Goal: Task Accomplishment & Management: Manage account settings

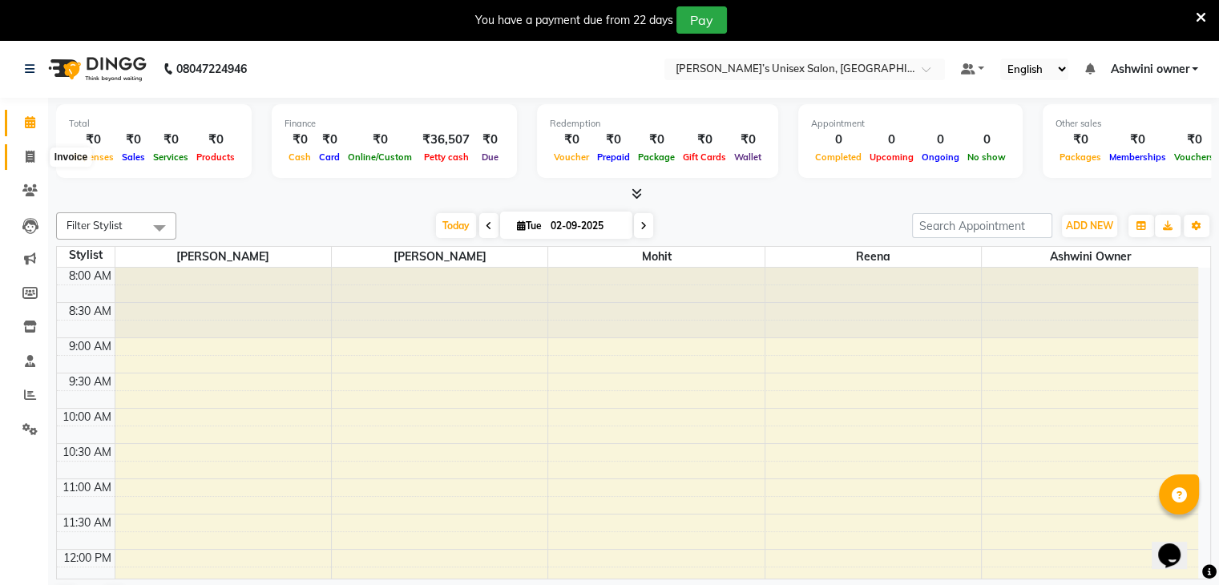
click at [33, 151] on icon at bounding box center [30, 157] width 9 height 12
select select "service"
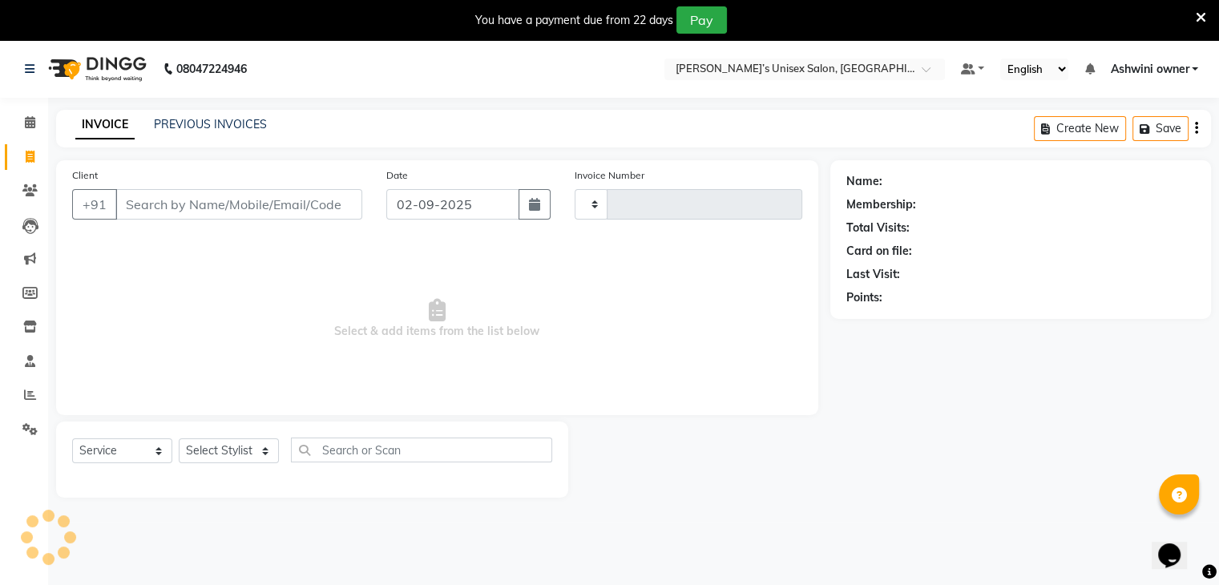
type input "0639"
select select "8735"
click at [180, 205] on input "Client" at bounding box center [238, 204] width 247 height 30
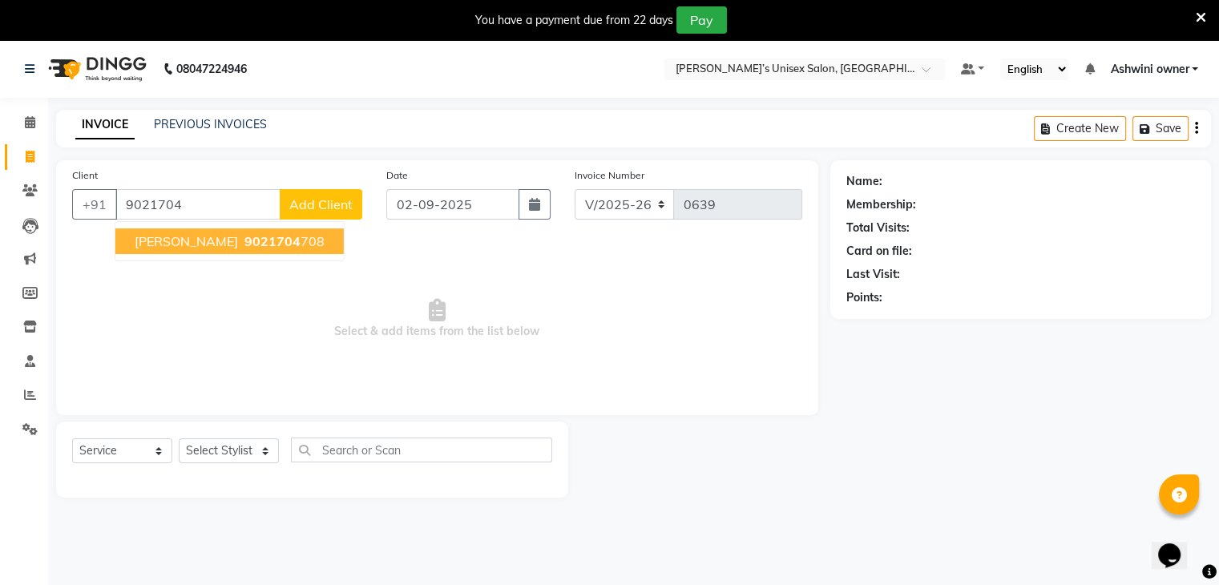
click at [252, 238] on span "9021704" at bounding box center [272, 241] width 56 height 16
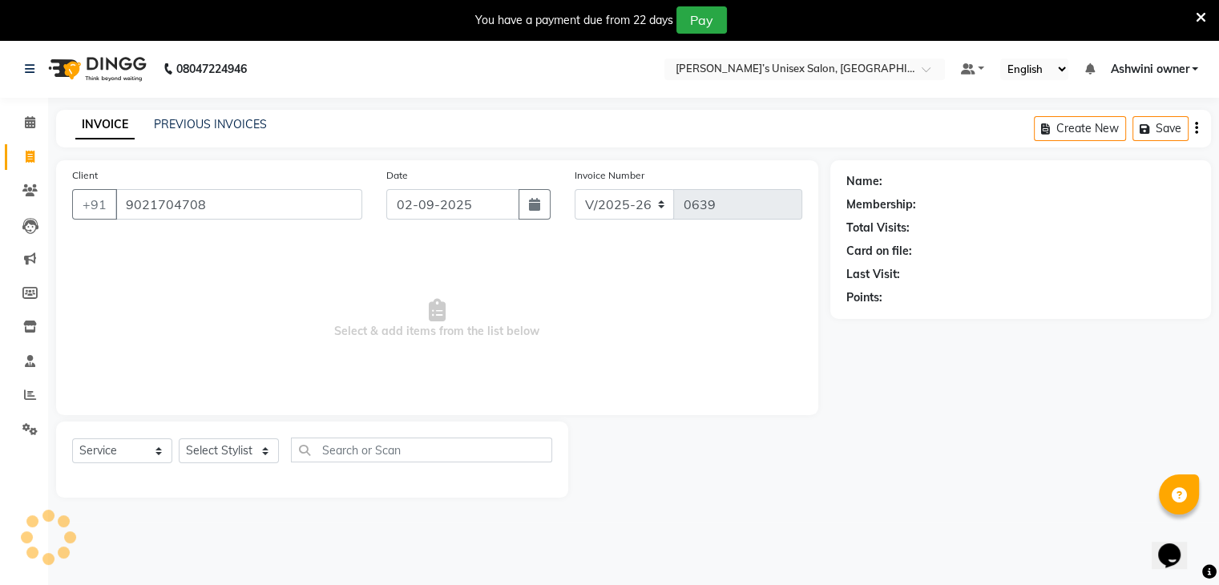
type input "9021704708"
click at [252, 238] on div "Client +91 9021704708 Date 02-09-2025 Invoice Number V/2025 V/2025-26 0639 Sele…" at bounding box center [437, 287] width 762 height 255
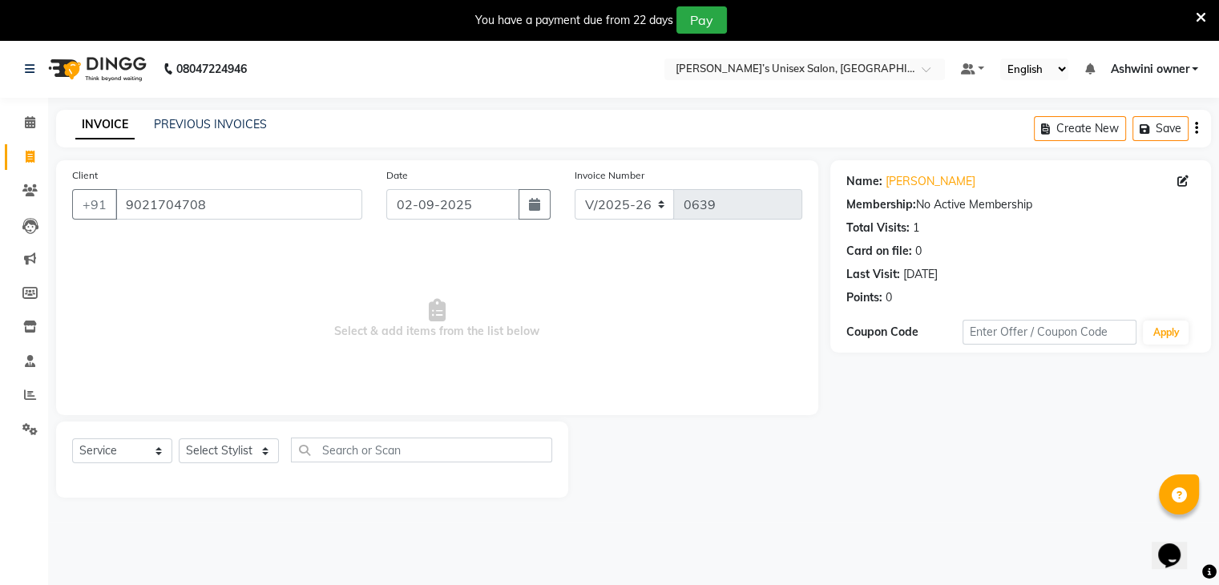
click at [922, 196] on div "Membership: No Active Membership" at bounding box center [1020, 204] width 349 height 17
click at [932, 176] on link "Aswini Powar" at bounding box center [931, 181] width 90 height 17
click at [1031, 426] on div "Name: Aswini Powar Membership: No Active Membership Total Visits: 1 Card on fil…" at bounding box center [1026, 328] width 393 height 337
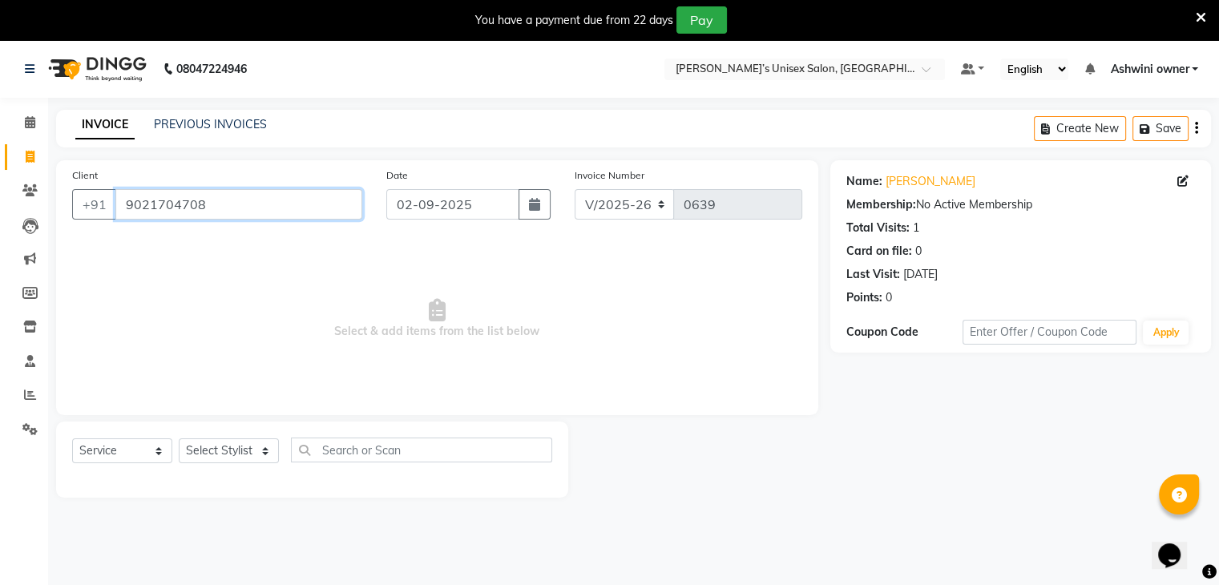
click at [293, 207] on input "9021704708" at bounding box center [238, 204] width 247 height 30
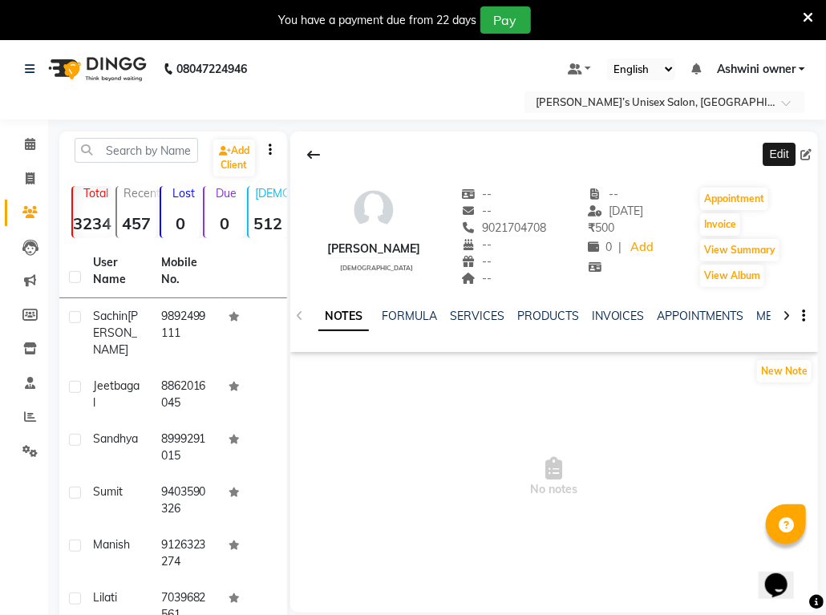
click at [801, 151] on icon at bounding box center [805, 154] width 11 height 11
select select "[DEMOGRAPHIC_DATA]"
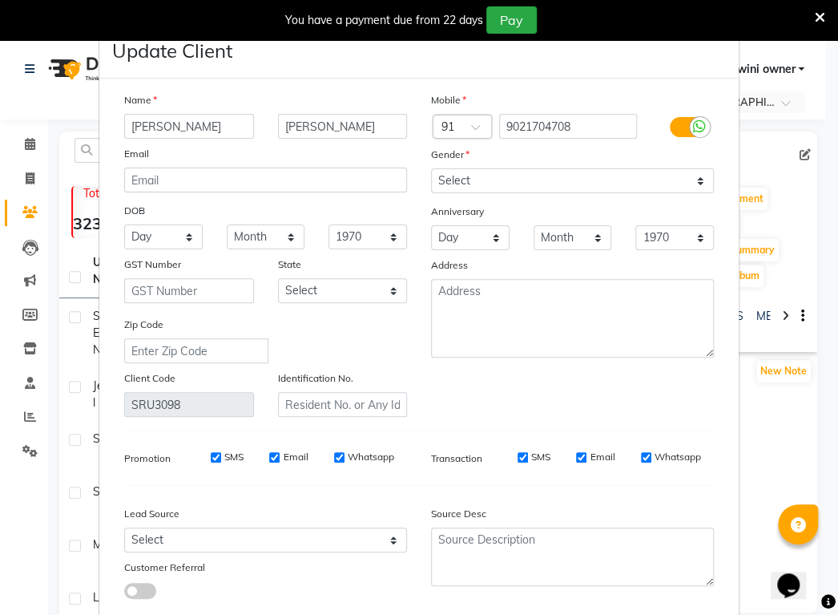
click at [820, 15] on icon at bounding box center [820, 17] width 10 height 14
click at [820, 15] on ngb-modal-window "Update Client Name aswini powar Email DOB Day 01 02 03 04 05 06 07 08 09 10 11 …" at bounding box center [419, 307] width 838 height 615
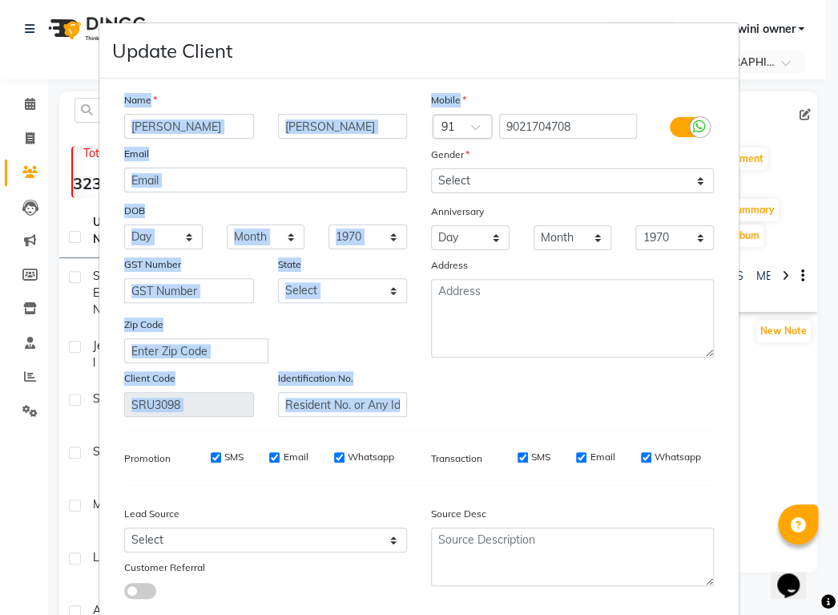
drag, startPoint x: 654, startPoint y: 41, endPoint x: 694, endPoint y: 108, distance: 78.3
click at [694, 108] on form "Update Client Name aswini powar Email DOB Day 01 02 03 04 05 06 07 08 09 10 11 …" at bounding box center [419, 355] width 640 height 664
